Goal: Browse casually: Explore the website without a specific task or goal

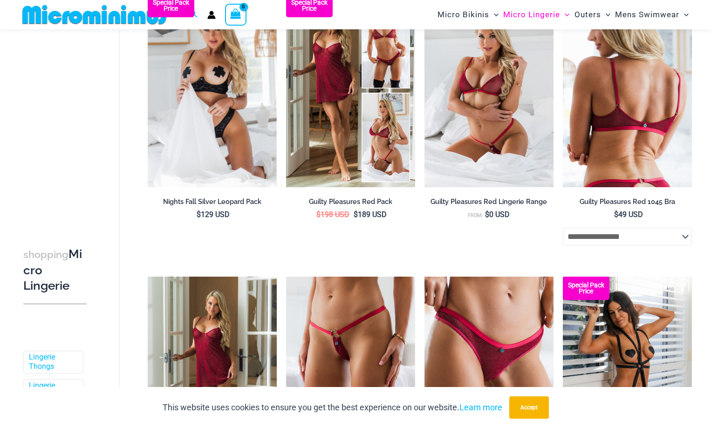
scroll to position [226, 0]
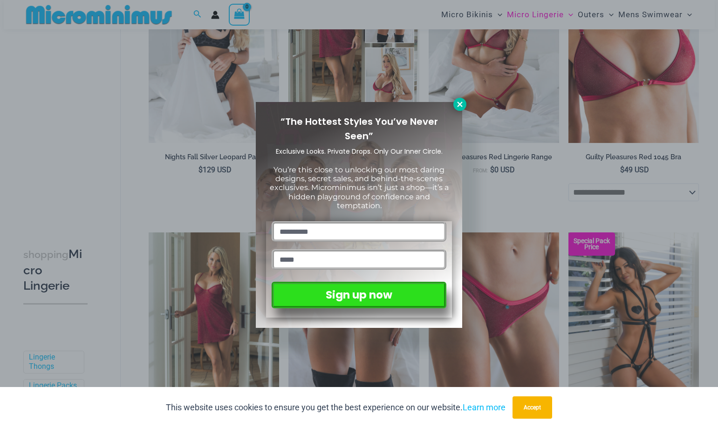
click at [459, 107] on icon at bounding box center [460, 104] width 8 height 8
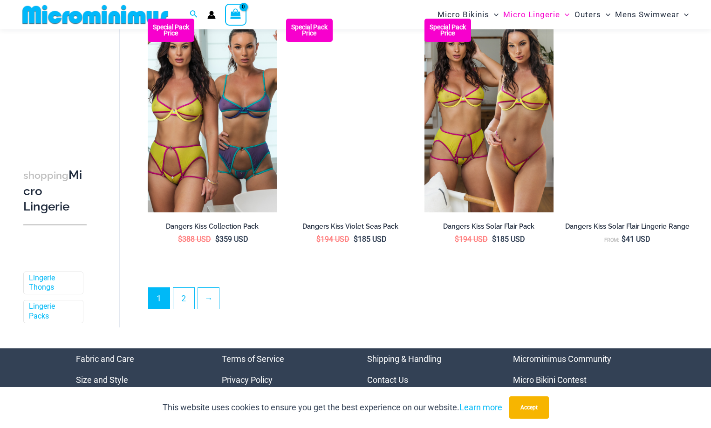
scroll to position [2276, 0]
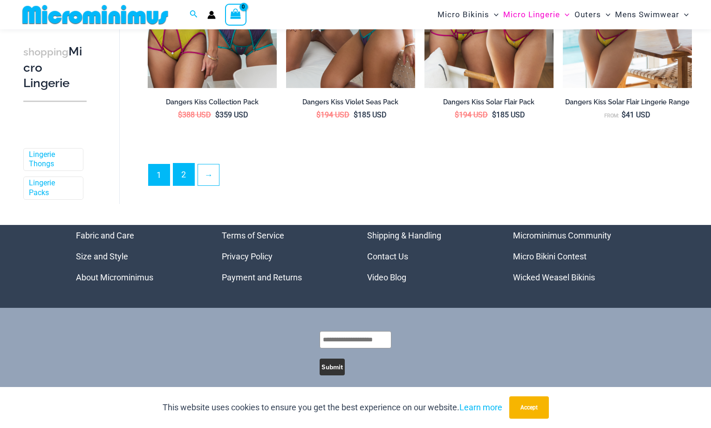
click at [192, 185] on link "2" at bounding box center [183, 175] width 21 height 22
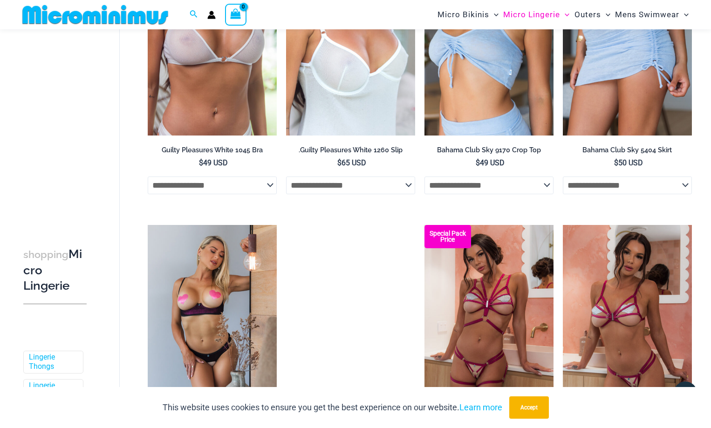
scroll to position [1391, 0]
